Goal: Transaction & Acquisition: Purchase product/service

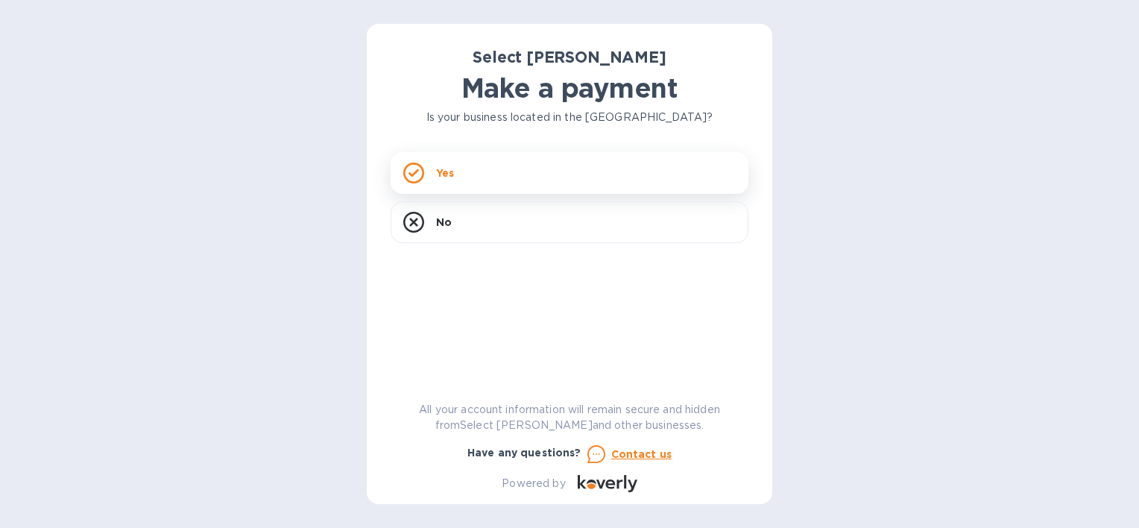
click at [457, 163] on div "Yes" at bounding box center [570, 173] width 358 height 42
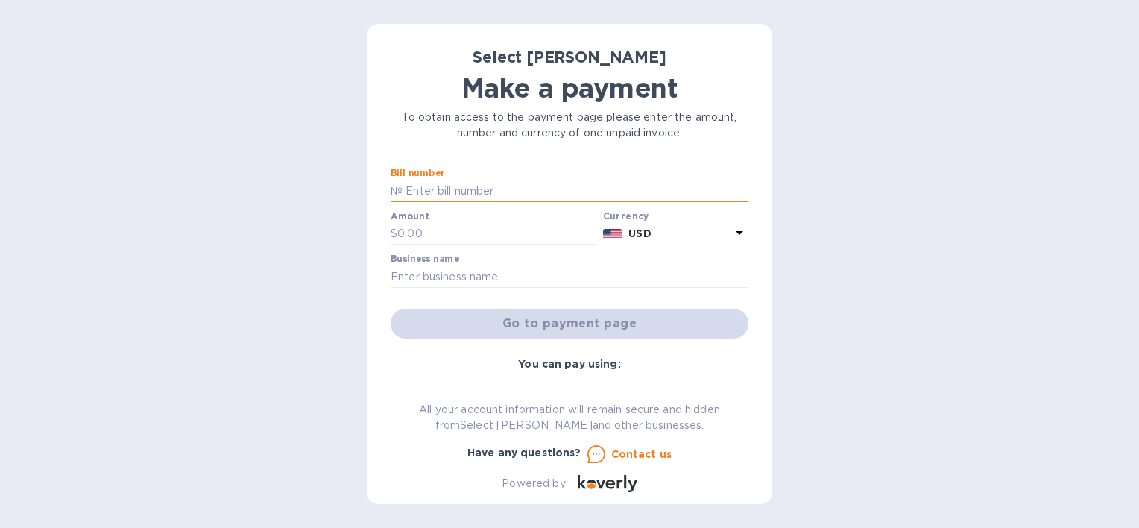
click at [513, 185] on input "text" at bounding box center [575, 191] width 346 height 22
type input "262447"
type input "163.20"
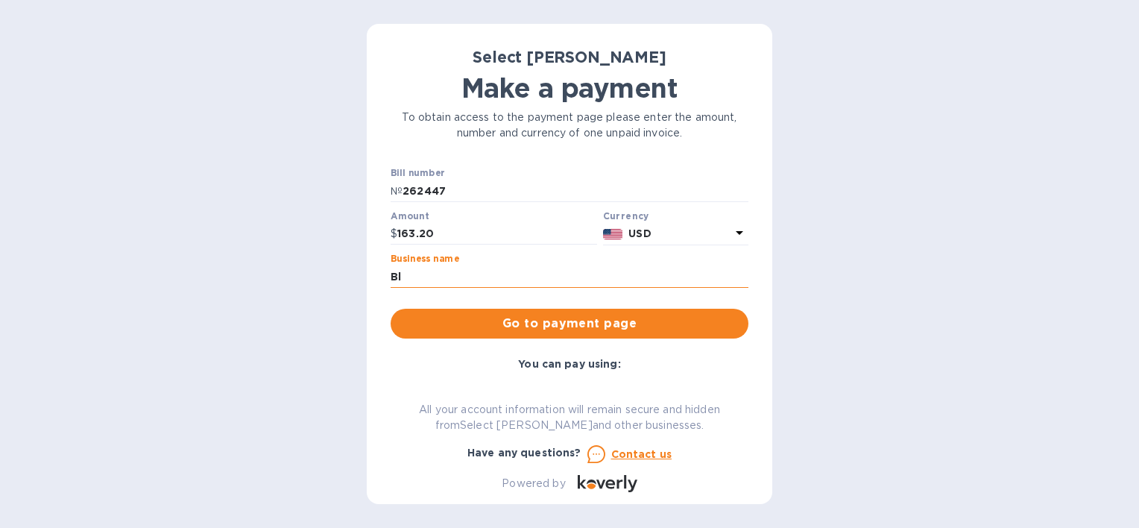
type input "Black Husky Brewing LLC"
click at [552, 322] on span "Go to payment page" at bounding box center [569, 324] width 334 height 18
